Goal: Obtain resource: Obtain resource

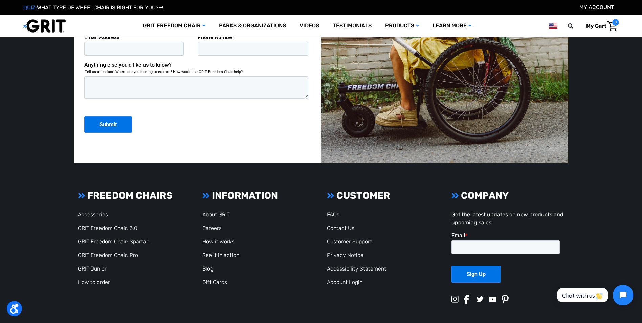
scroll to position [1836, 0]
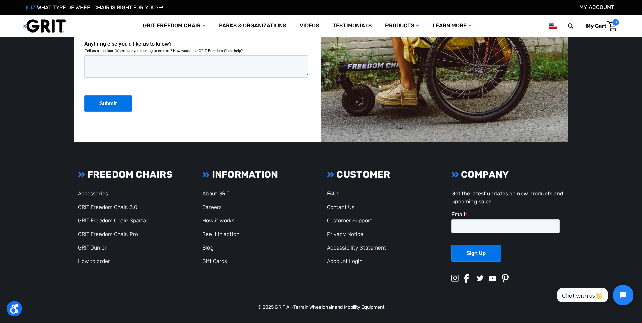
scroll to position [1836, 0]
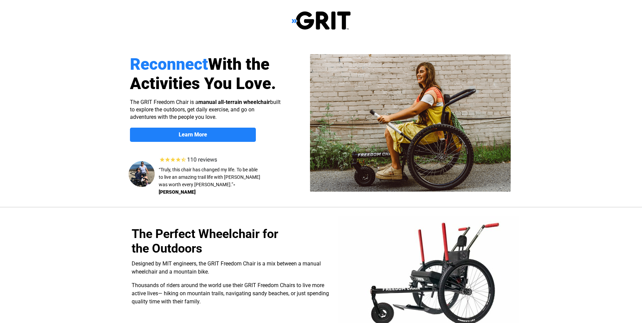
select select "US"
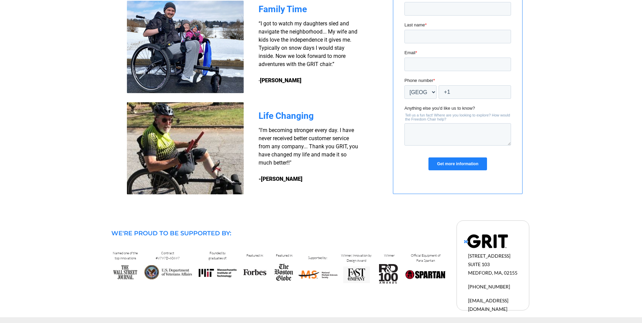
scroll to position [564, 0]
